Goal: Check status

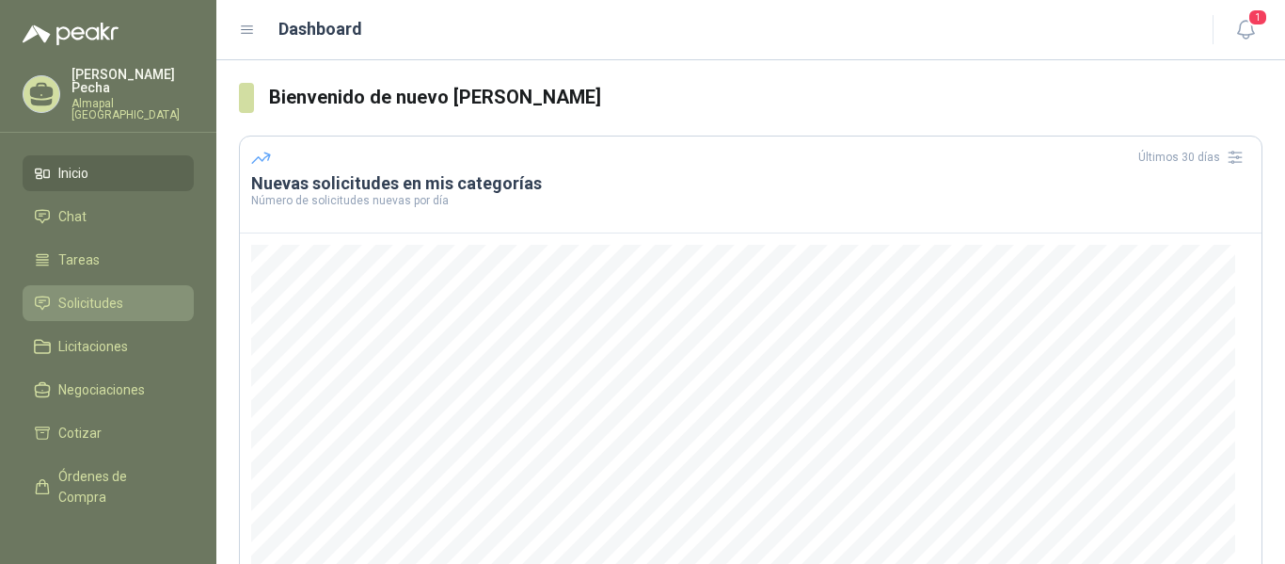
click at [132, 294] on li "Solicitudes" at bounding box center [108, 303] width 149 height 21
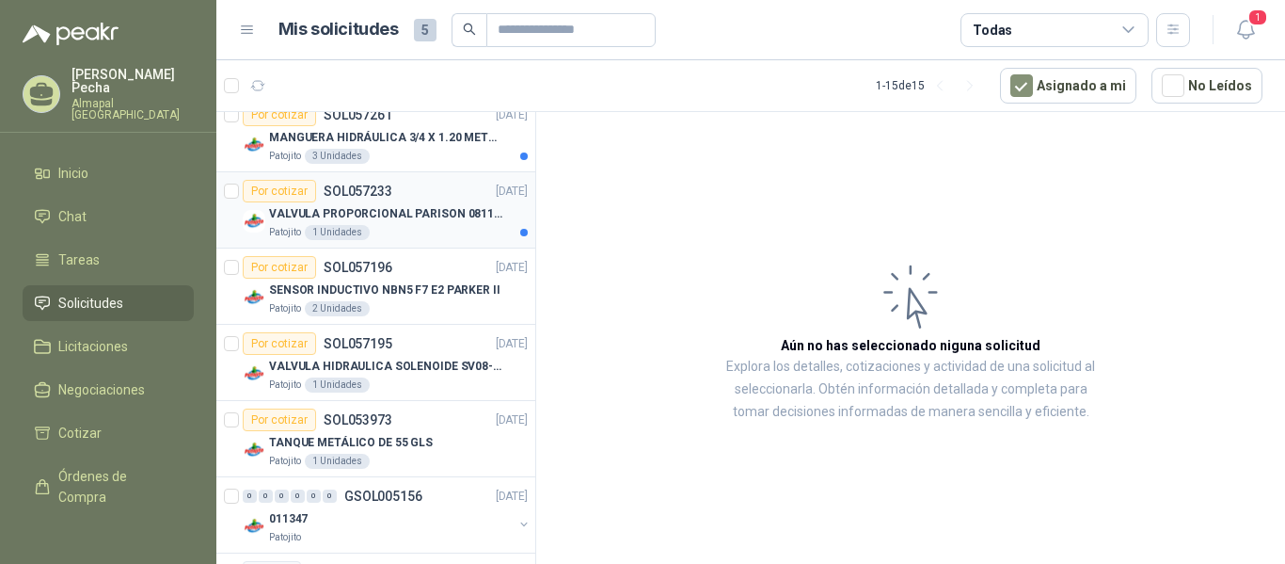
scroll to position [282, 0]
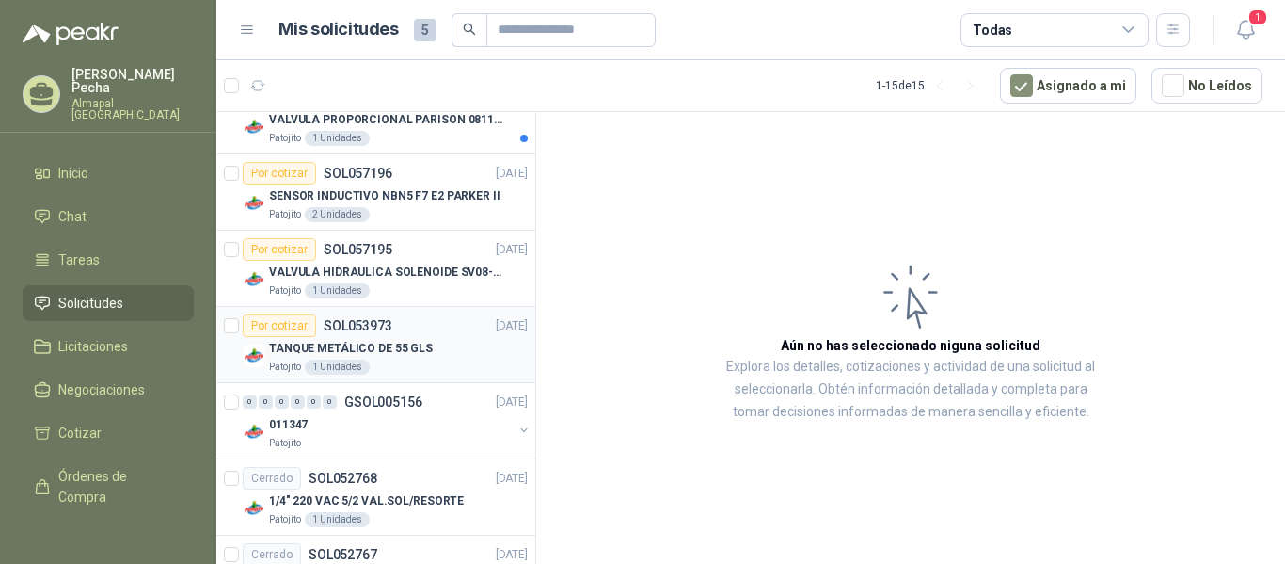
click at [408, 344] on p "TANQUE METÁLICO DE 55 GLS" at bounding box center [351, 349] width 164 height 18
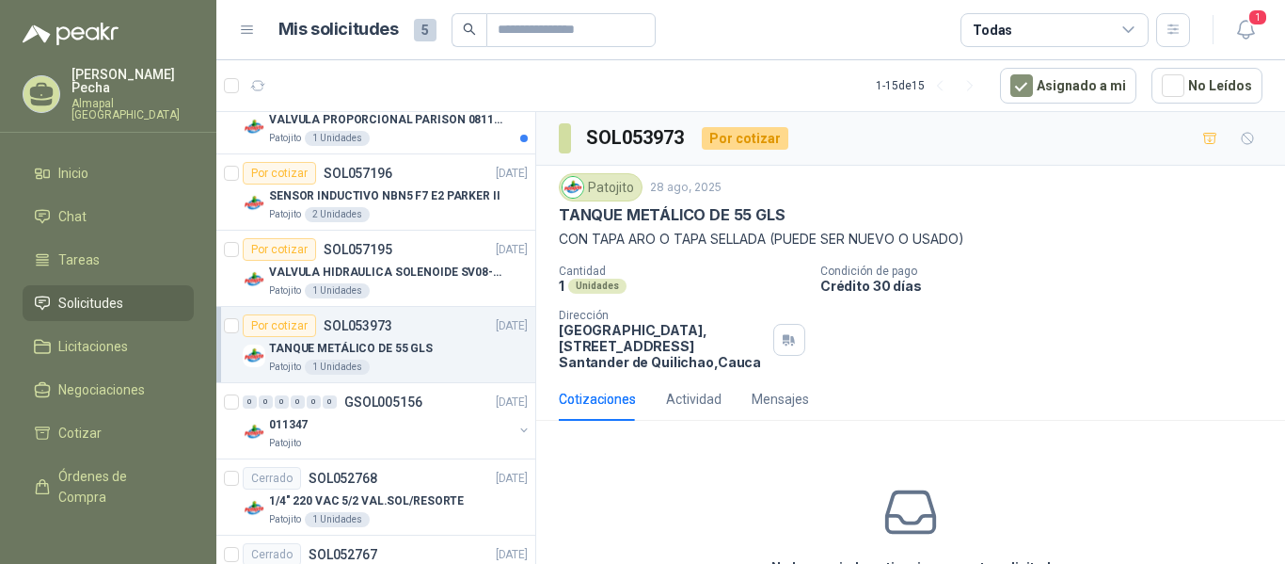
click at [377, 343] on p "TANQUE METÁLICO DE 55 GLS" at bounding box center [351, 349] width 164 height 18
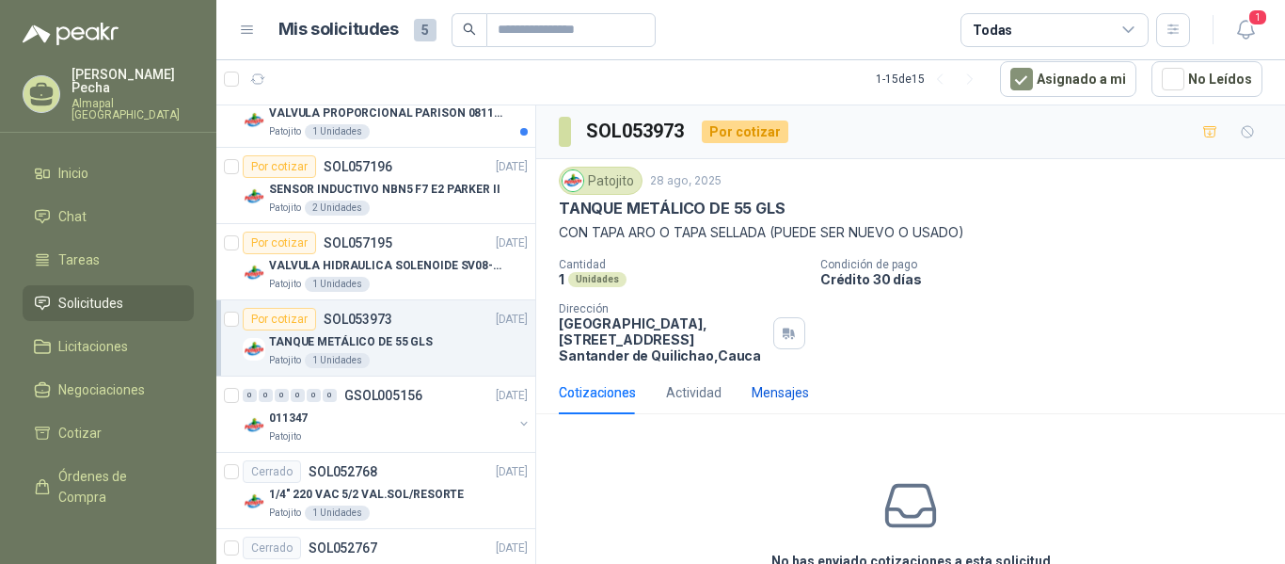
click at [795, 393] on div "Mensajes" at bounding box center [780, 392] width 57 height 21
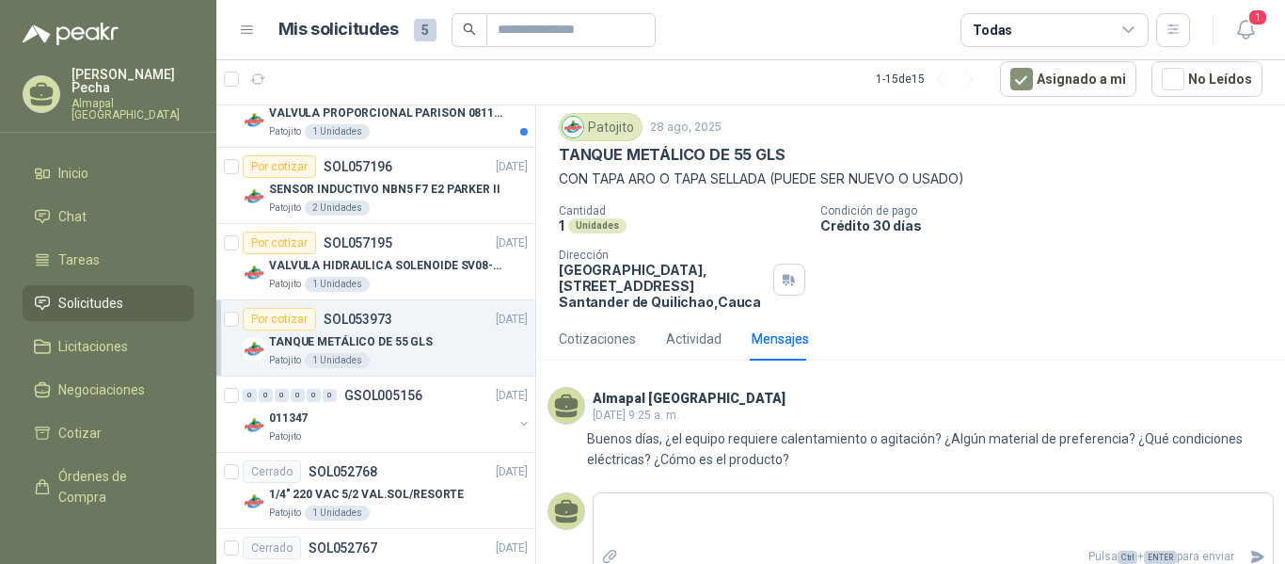
scroll to position [75, 0]
